Goal: Information Seeking & Learning: Stay updated

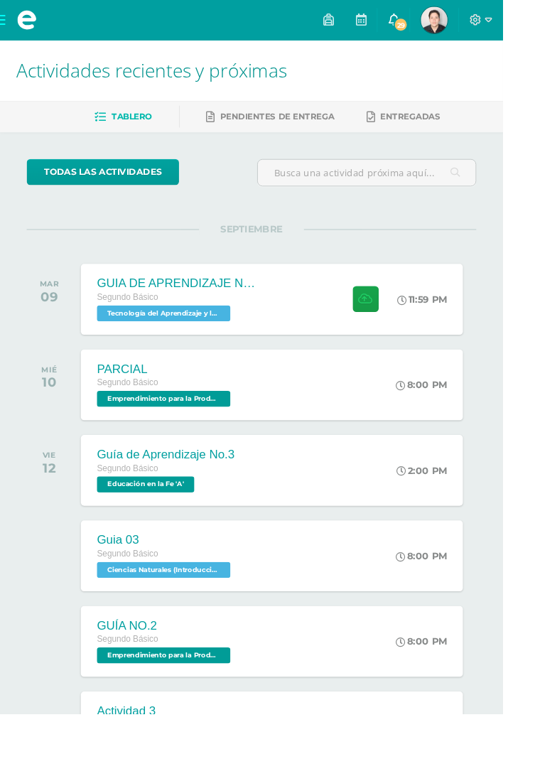
click at [424, 20] on icon at bounding box center [418, 20] width 11 height 13
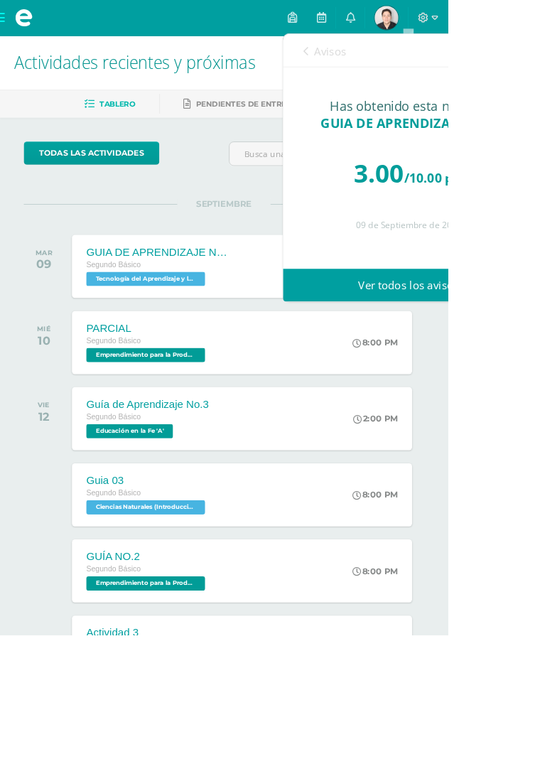
click at [365, 61] on icon at bounding box center [366, 60] width 6 height 11
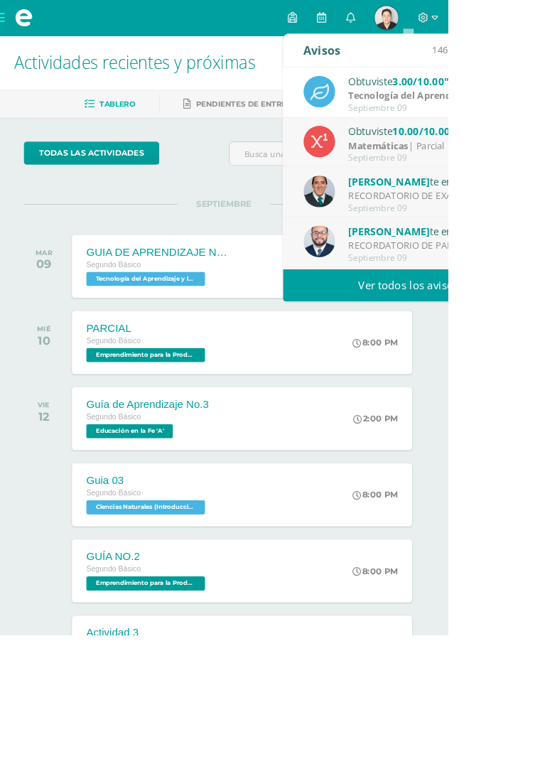
click at [535, 333] on link "Ver todos los avisos" at bounding box center [488, 340] width 301 height 39
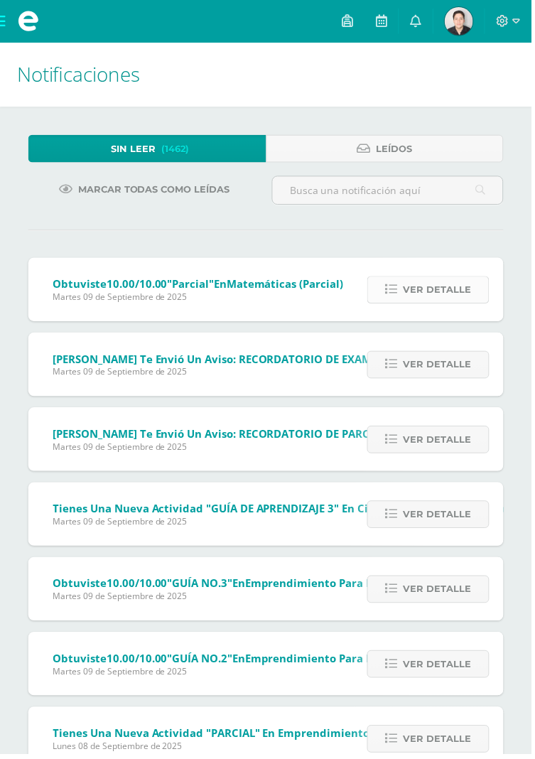
click at [448, 286] on span "Ver detalle" at bounding box center [440, 292] width 68 height 26
